Goal: Information Seeking & Learning: Compare options

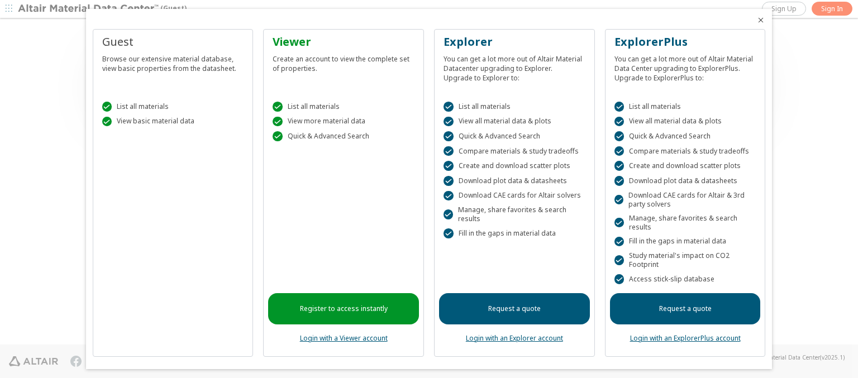
click at [756, 20] on icon "Close" at bounding box center [760, 20] width 9 height 9
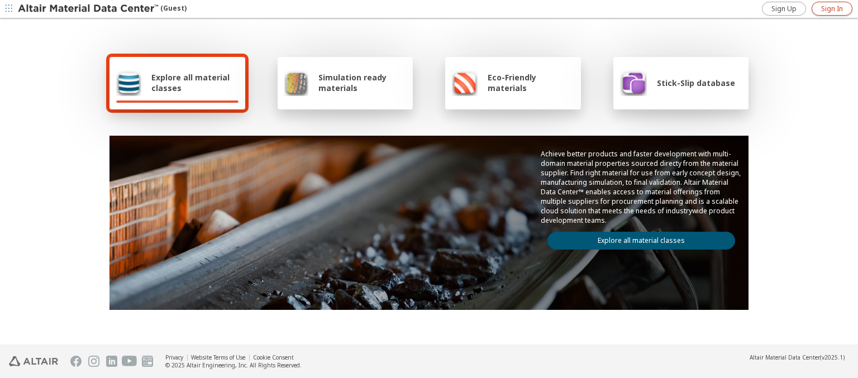
click at [832, 8] on span "Sign In" at bounding box center [832, 8] width 22 height 9
click at [89, 9] on img at bounding box center [89, 8] width 142 height 11
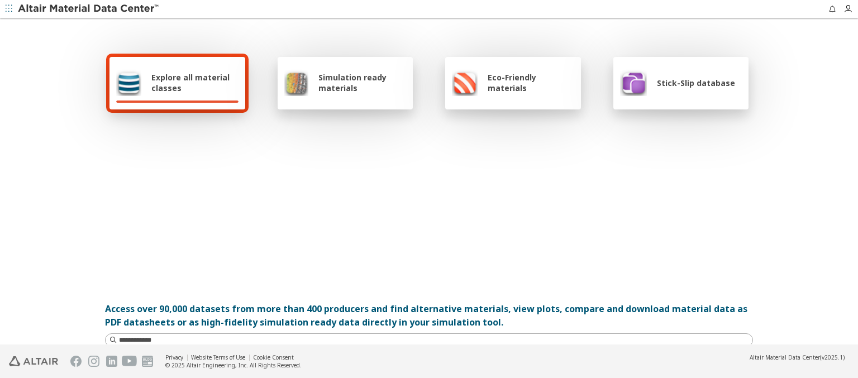
click at [190, 83] on span "Explore all material classes" at bounding box center [194, 82] width 87 height 21
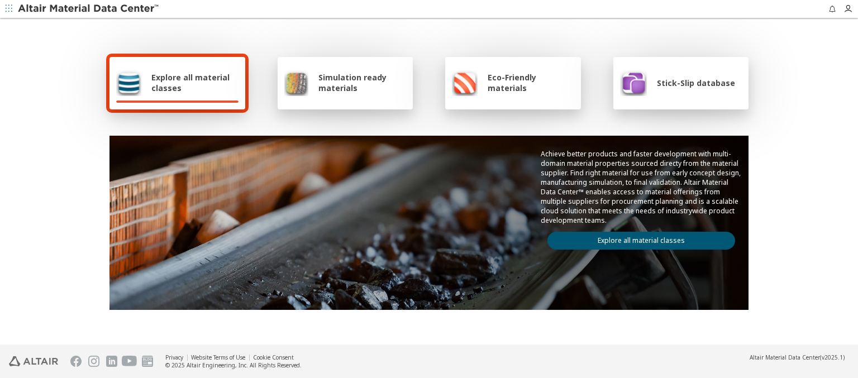
click at [637, 238] on link "Explore all material classes" at bounding box center [641, 241] width 188 height 18
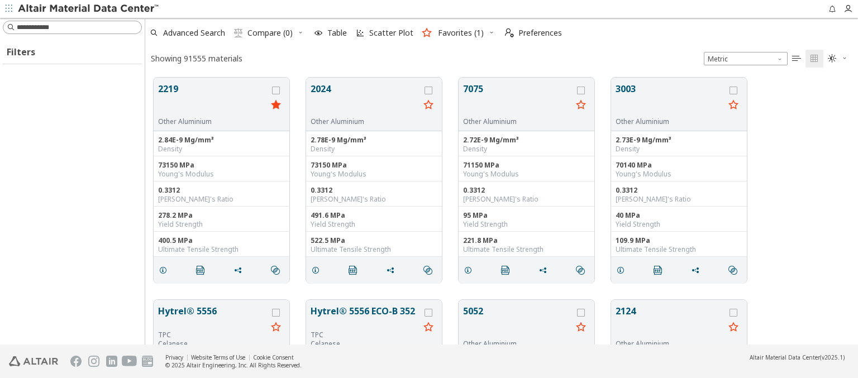
scroll to position [267, 704]
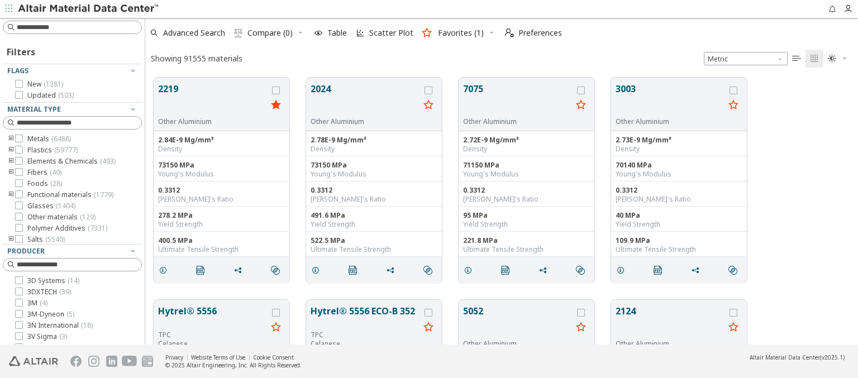
type input "****"
click at [277, 90] on icon "grid" at bounding box center [276, 91] width 8 height 8
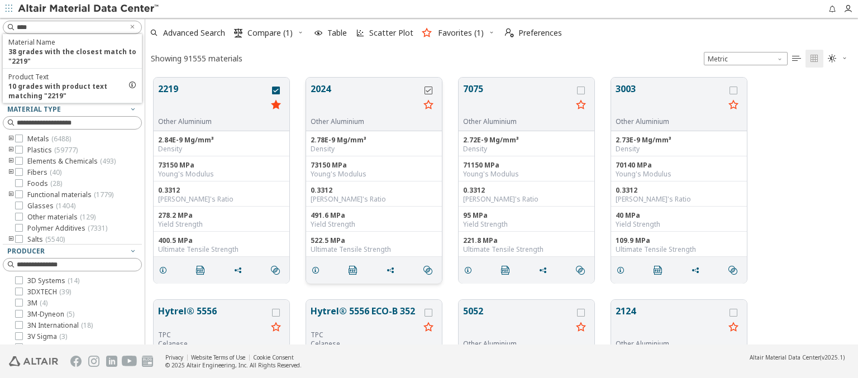
click at [430, 90] on icon "grid" at bounding box center [429, 91] width 8 height 8
click at [270, 33] on span "Compare (2)" at bounding box center [269, 33] width 45 height 8
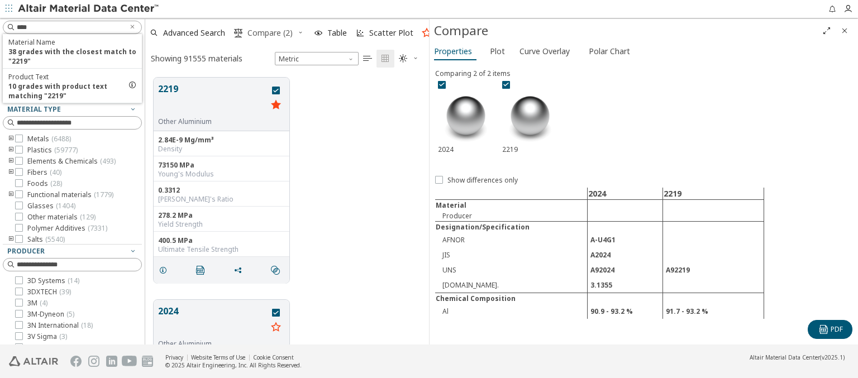
scroll to position [267, 275]
click at [544, 51] on span "Curve Overlay" at bounding box center [545, 51] width 50 height 18
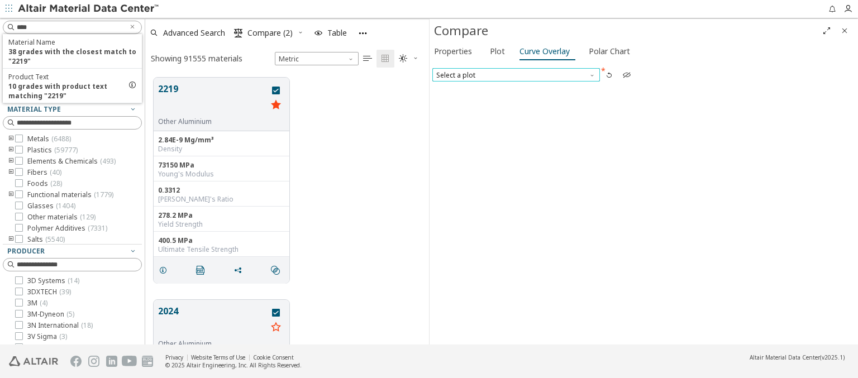
click at [516, 74] on span "Select a plot" at bounding box center [516, 74] width 168 height 13
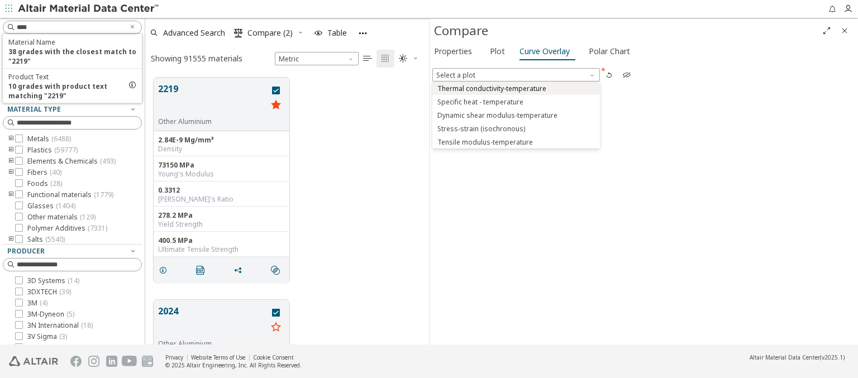
click at [516, 88] on span "Thermal conductivity-temperature" at bounding box center [491, 88] width 109 height 9
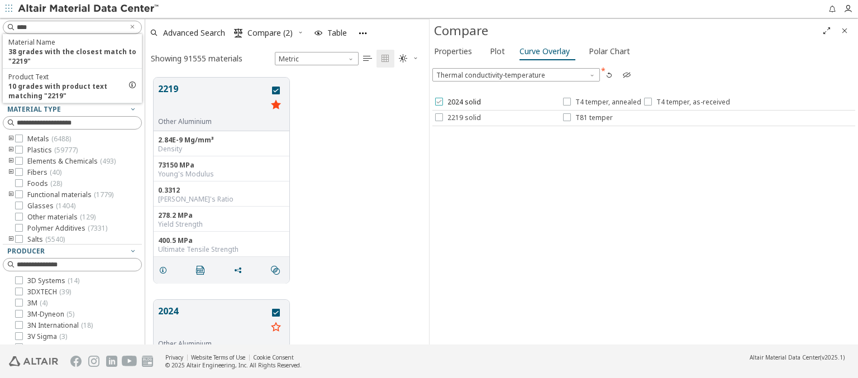
click at [457, 102] on span "2024 solid" at bounding box center [464, 102] width 34 height 9
click at [601, 102] on span "T4 temper, annealed" at bounding box center [608, 102] width 66 height 9
click at [684, 102] on span "T4 temper, as-received" at bounding box center [693, 102] width 74 height 9
click at [457, 117] on span "2219 solid" at bounding box center [464, 117] width 34 height 9
click at [587, 117] on span "T81 temper" at bounding box center [593, 117] width 37 height 9
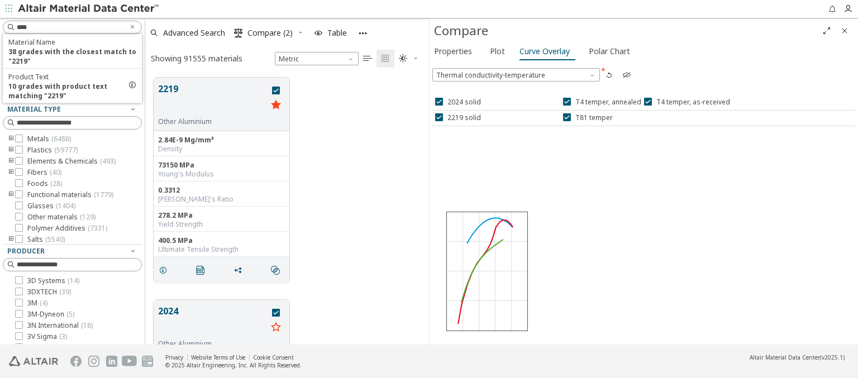
click at [827, 30] on icon "Full Screen" at bounding box center [826, 30] width 9 height 9
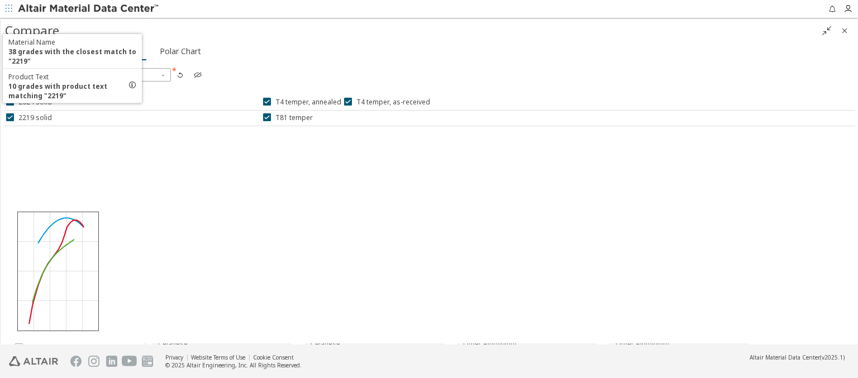
scroll to position [9, 9]
click at [827, 30] on icon "" at bounding box center [826, 30] width 9 height 9
